Goal: Task Accomplishment & Management: Manage account settings

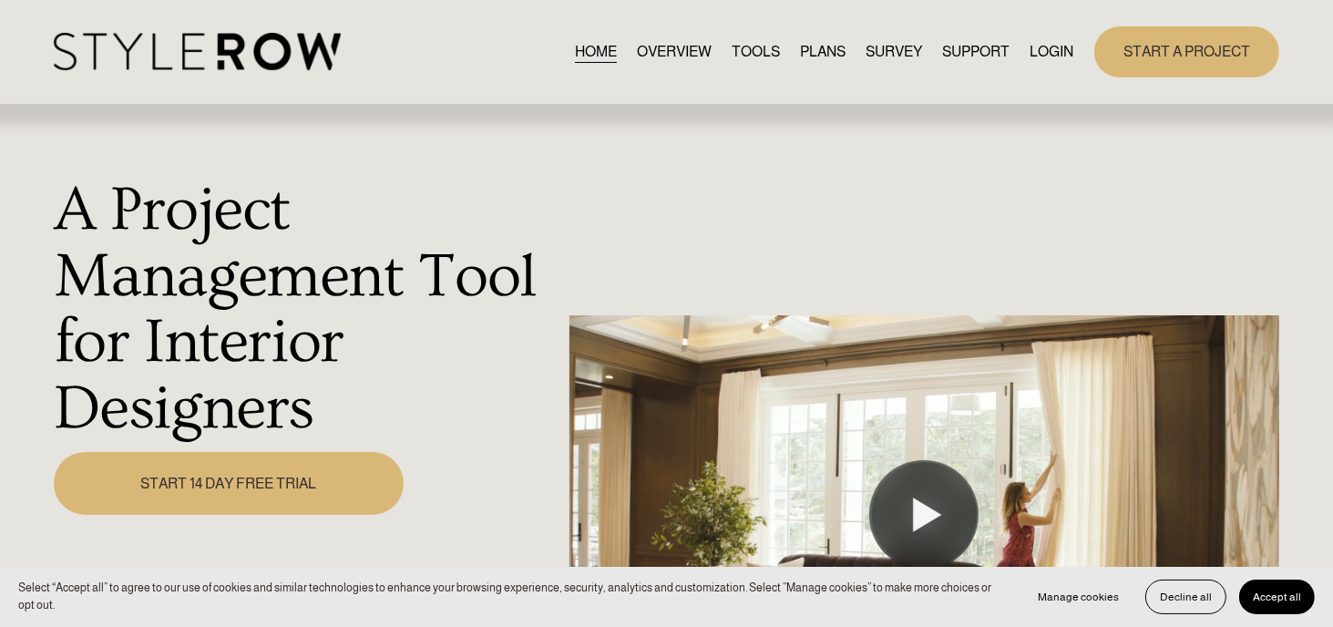
click at [1055, 43] on link "LOGIN" at bounding box center [1052, 51] width 44 height 25
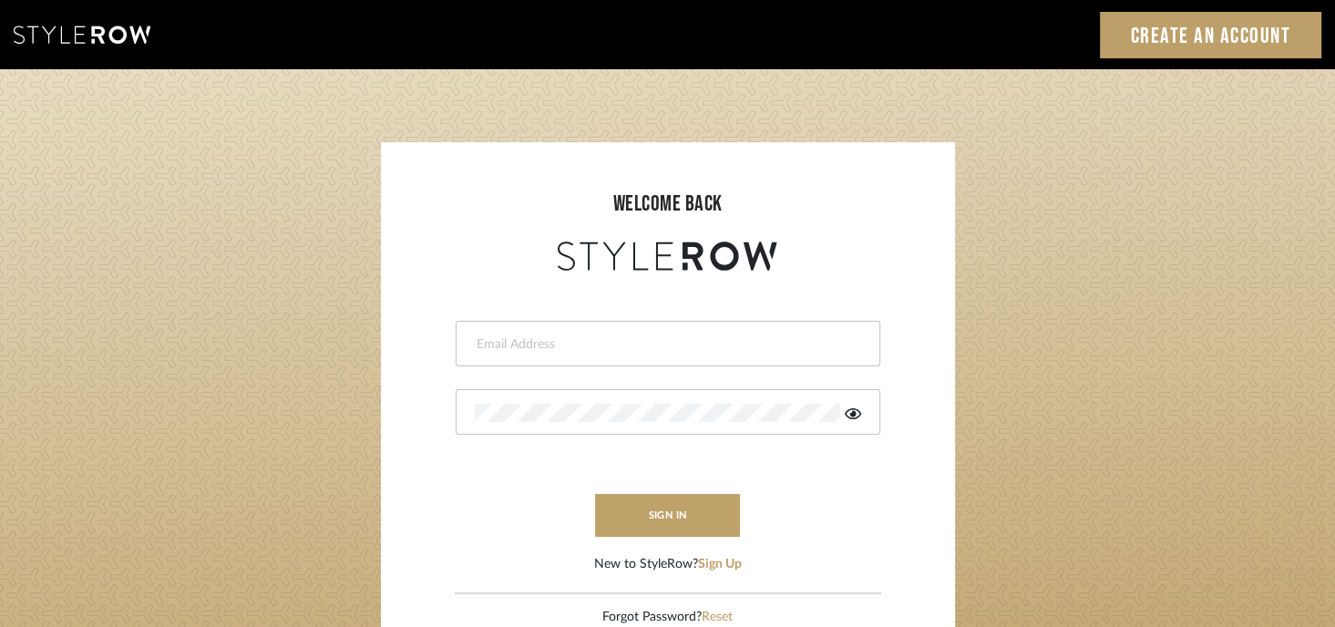
click at [496, 345] on input "email" at bounding box center [666, 344] width 382 height 18
type input "[EMAIL_ADDRESS][DOMAIN_NAME]"
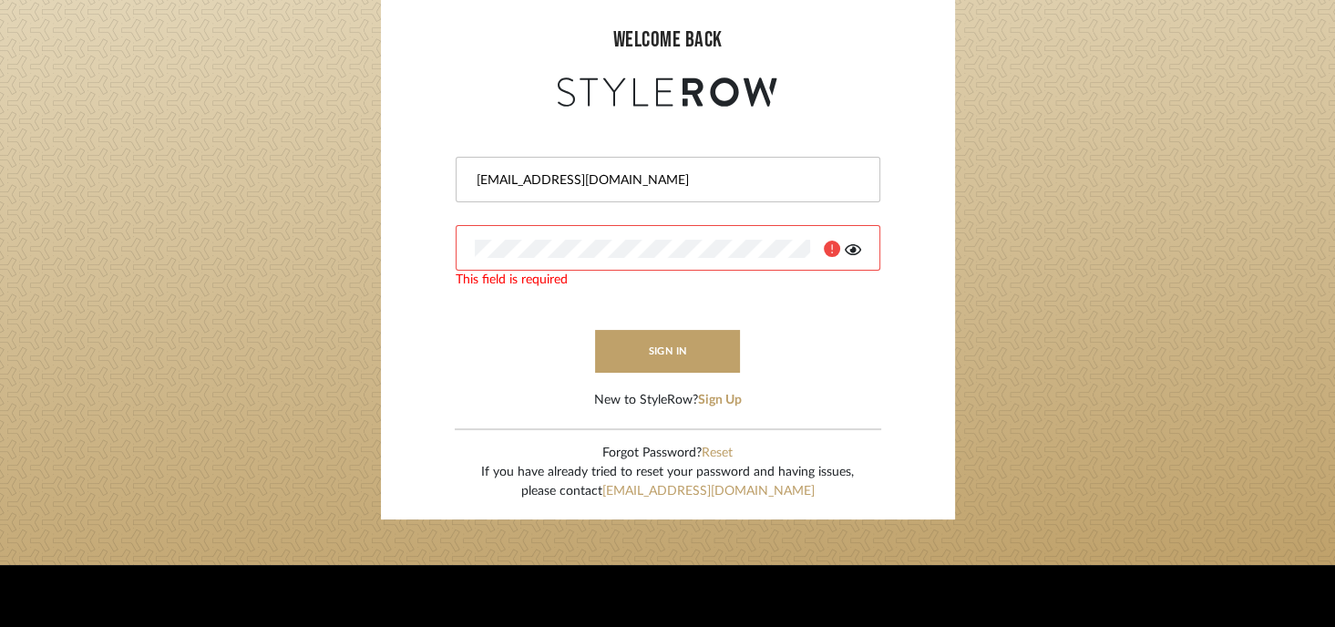
scroll to position [182, 0]
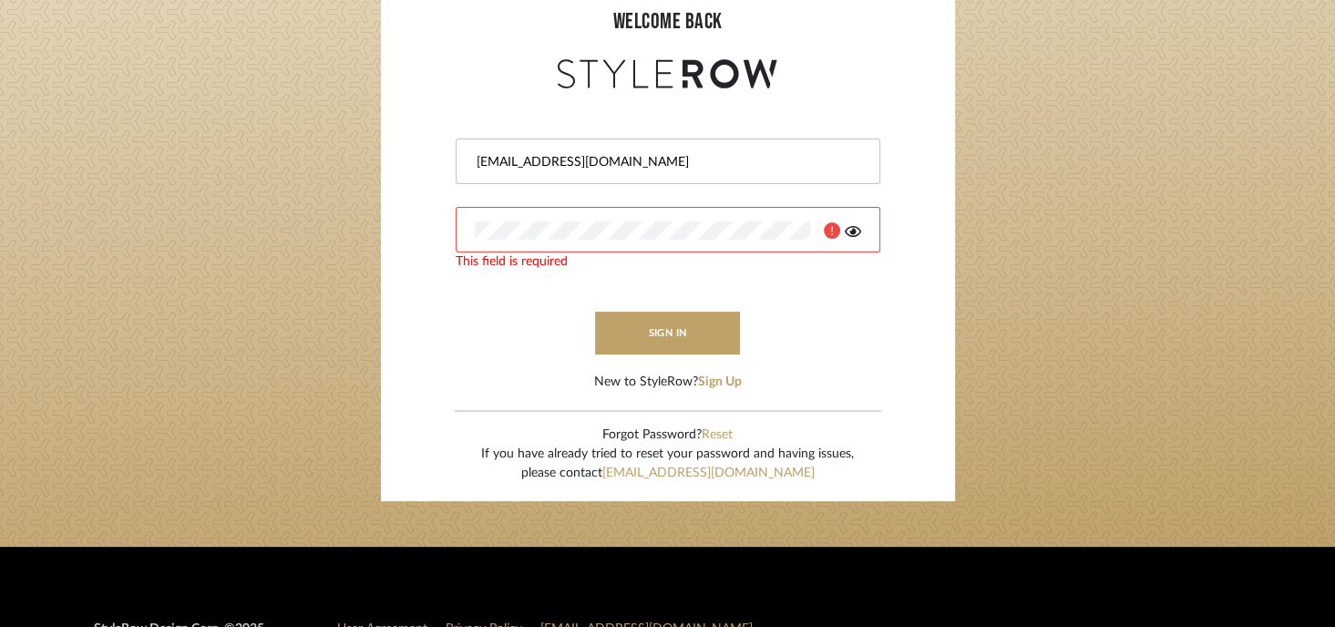
click at [904, 366] on form "[PERSON_NAME][EMAIL_ADDRESS][DOMAIN_NAME] This field is required sign in New to…" at bounding box center [668, 242] width 538 height 299
click at [713, 431] on button "Reset" at bounding box center [717, 434] width 31 height 19
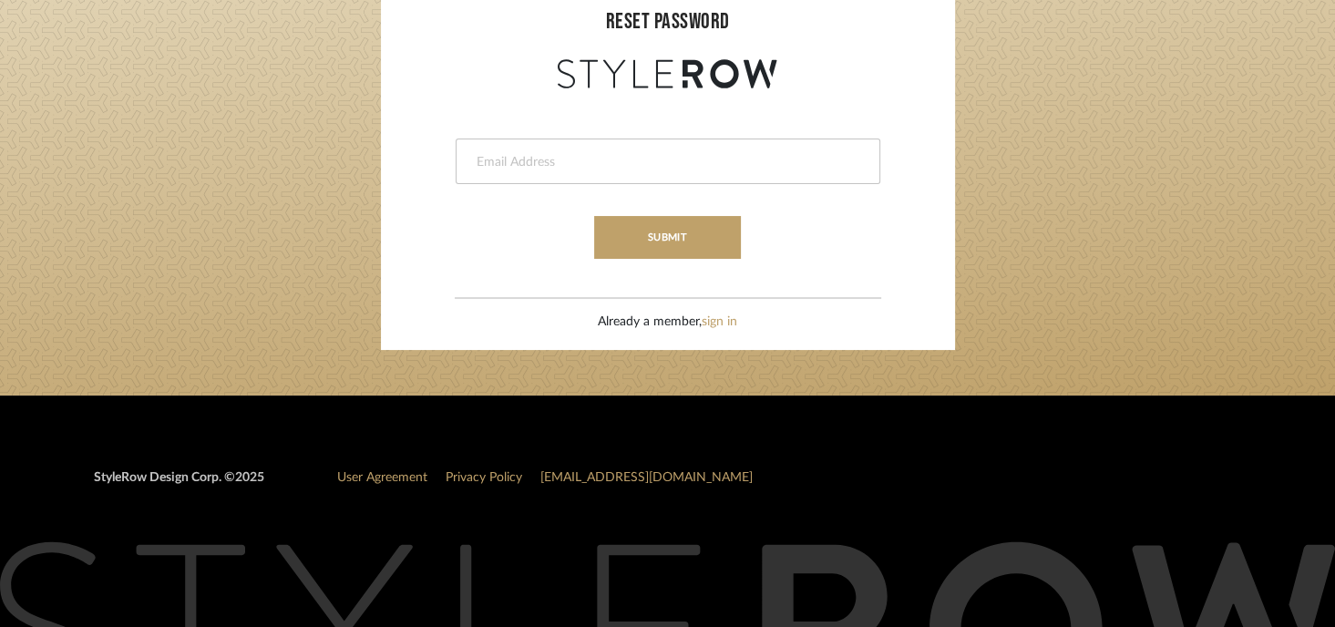
click at [481, 159] on input "email" at bounding box center [666, 162] width 382 height 18
type input "[EMAIL_ADDRESS][DOMAIN_NAME]"
click at [670, 232] on button "submit" at bounding box center [667, 237] width 147 height 43
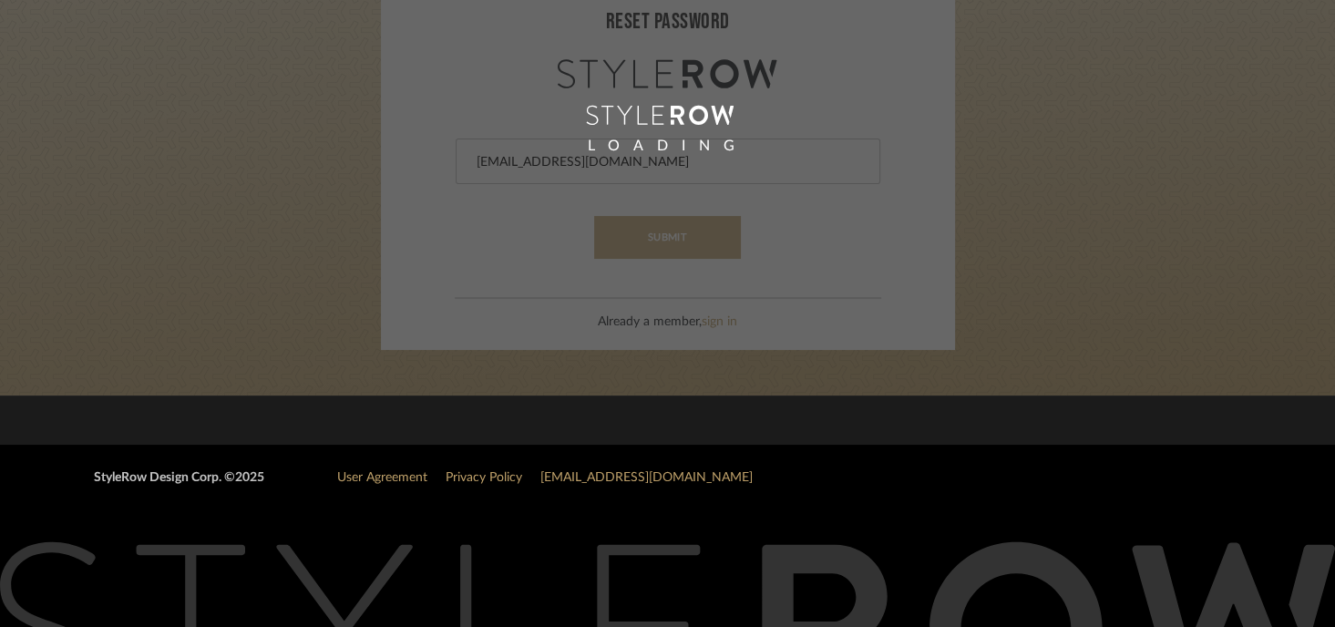
scroll to position [143, 0]
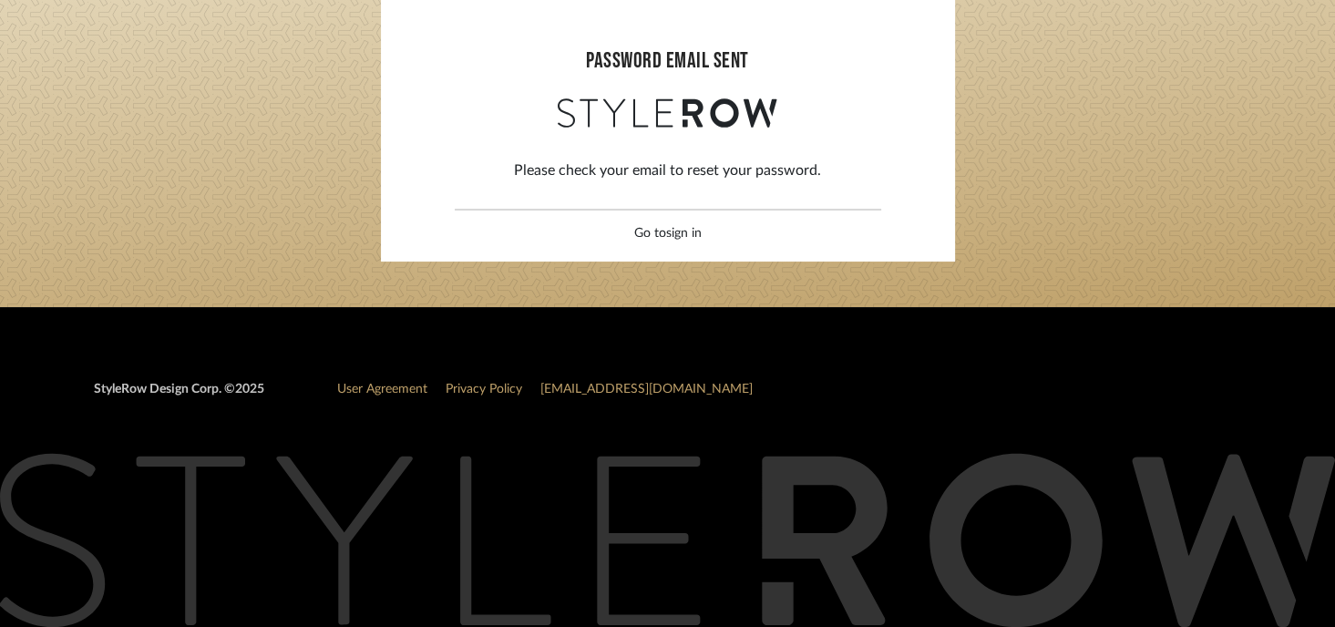
click at [682, 231] on link "sign in" at bounding box center [684, 233] width 36 height 13
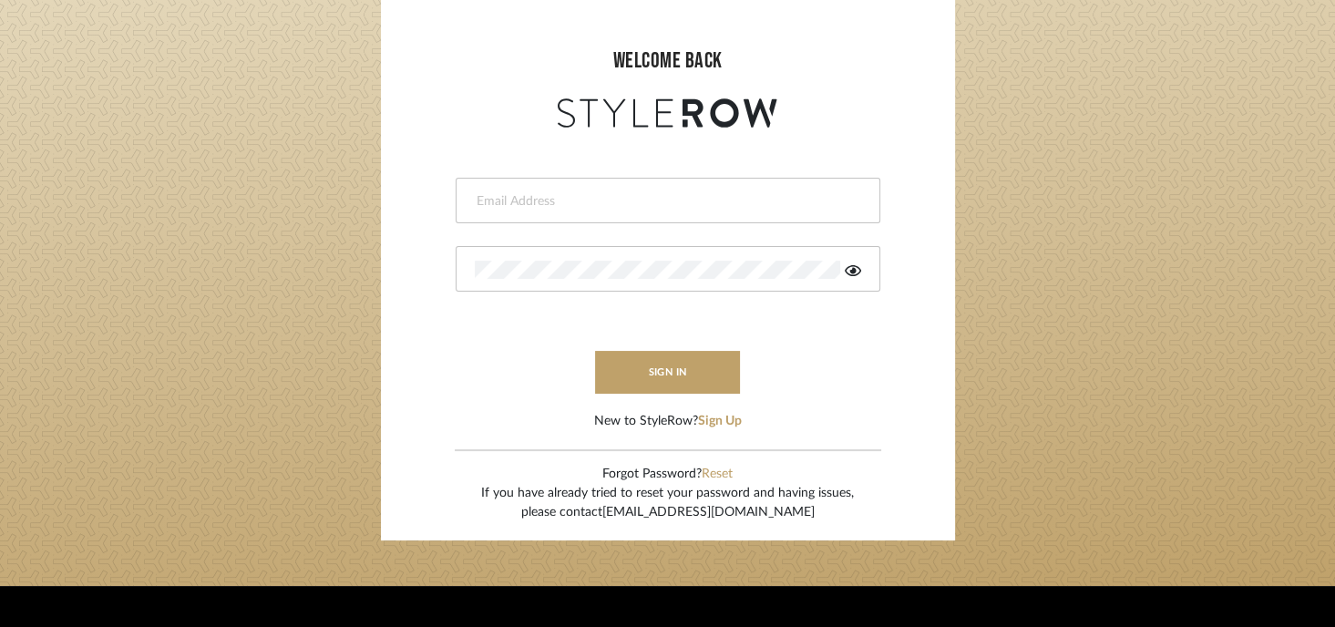
click at [707, 511] on link "[EMAIL_ADDRESS][DOMAIN_NAME]" at bounding box center [708, 512] width 212 height 13
click at [723, 506] on link "[EMAIL_ADDRESS][DOMAIN_NAME]" at bounding box center [708, 512] width 212 height 13
click at [503, 197] on input "email" at bounding box center [666, 201] width 382 height 18
type input "[EMAIL_ADDRESS][DOMAIN_NAME]"
click at [699, 512] on link "[EMAIL_ADDRESS][DOMAIN_NAME]" at bounding box center [708, 512] width 212 height 13
